Goal: Find specific page/section

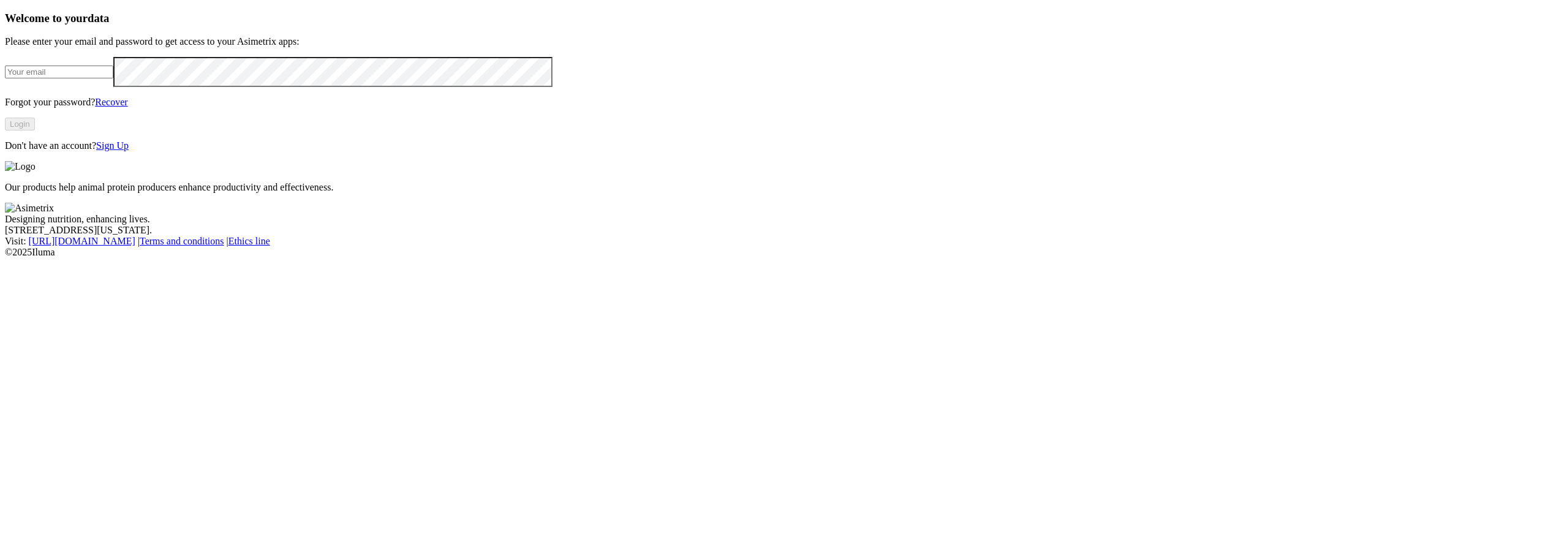
type input "[PERSON_NAME][EMAIL_ADDRESS][PERSON_NAME][DOMAIN_NAME]"
click at [35, 131] on button "Login" at bounding box center [19, 124] width 30 height 13
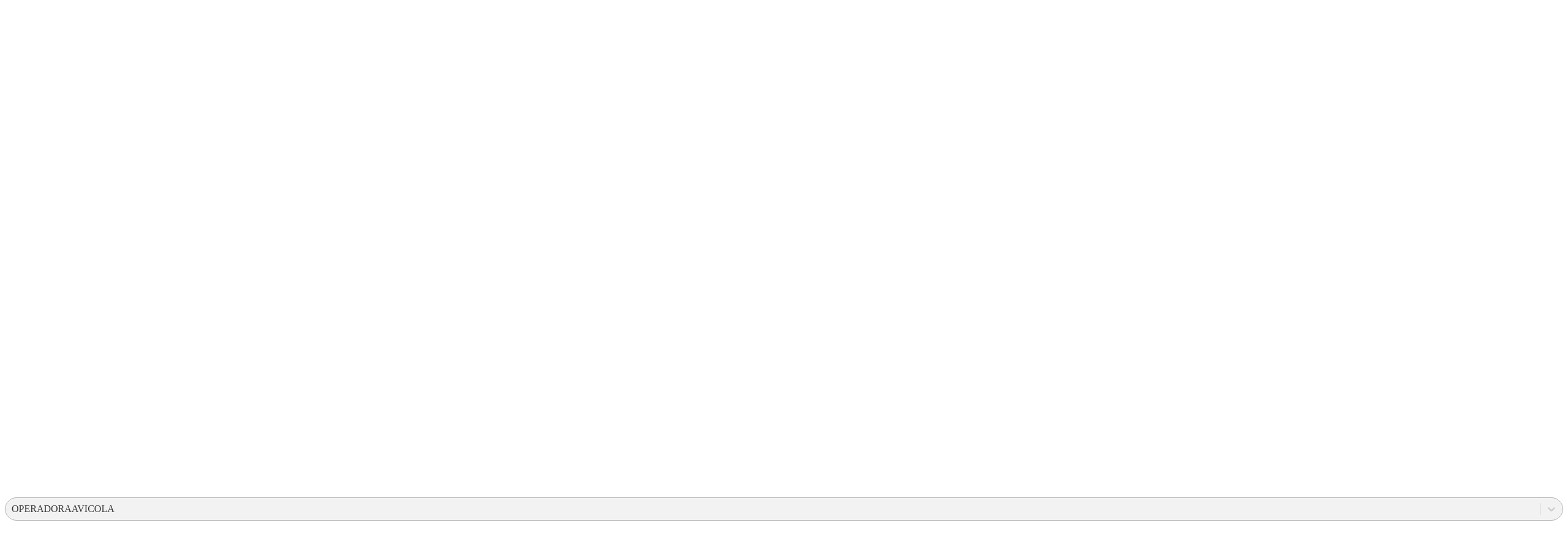
click at [115, 503] on div "OPERADORAAVICOLA" at bounding box center [63, 509] width 103 height 11
